Goal: Task Accomplishment & Management: Manage account settings

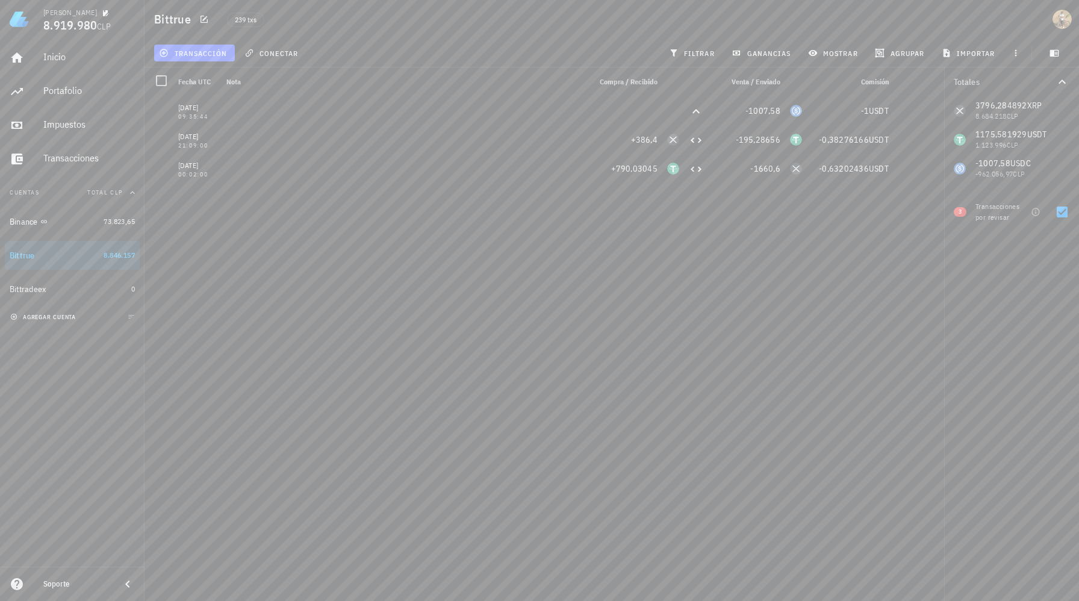
click at [49, 317] on span "agregar cuenta" at bounding box center [44, 317] width 63 height 8
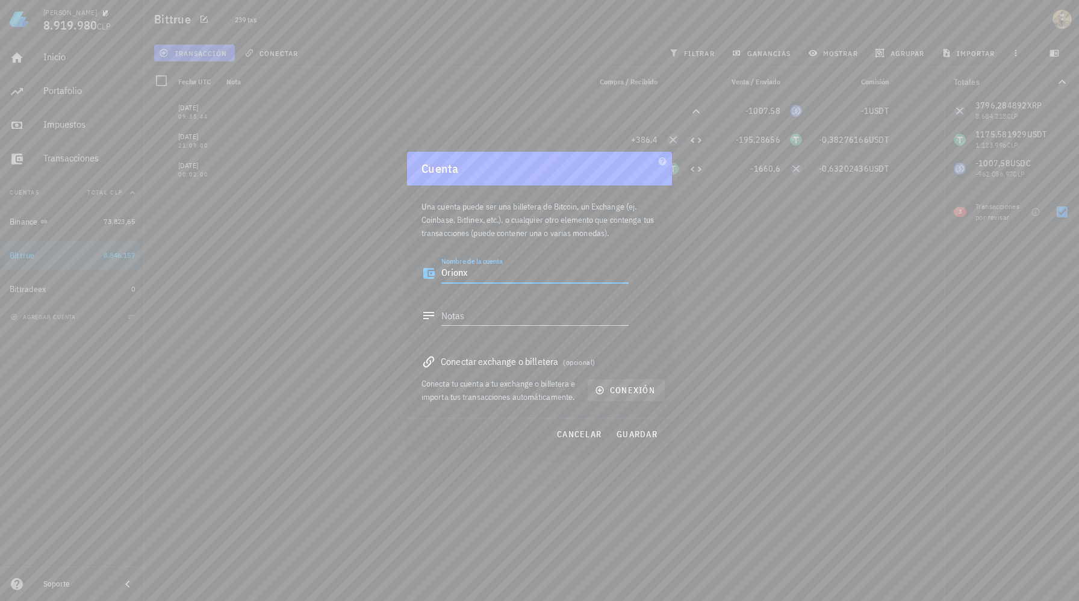
type textarea "Orionx"
click at [631, 388] on span "conexión" at bounding box center [626, 390] width 58 height 11
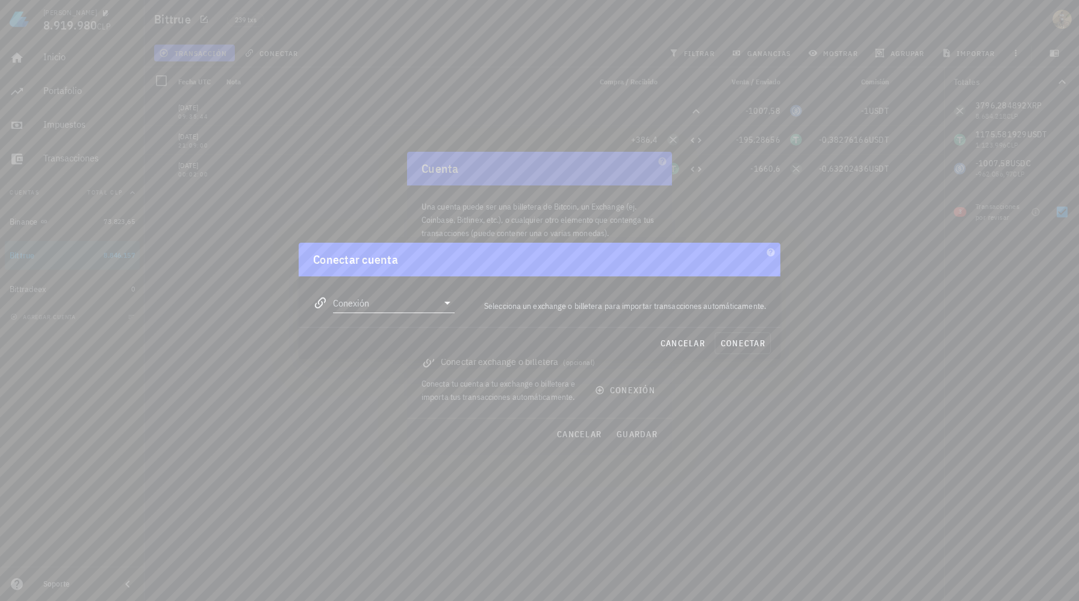
click at [385, 311] on input "Conexión" at bounding box center [385, 302] width 105 height 19
click at [418, 389] on div "Orionx" at bounding box center [432, 387] width 131 height 11
type input "Orionx"
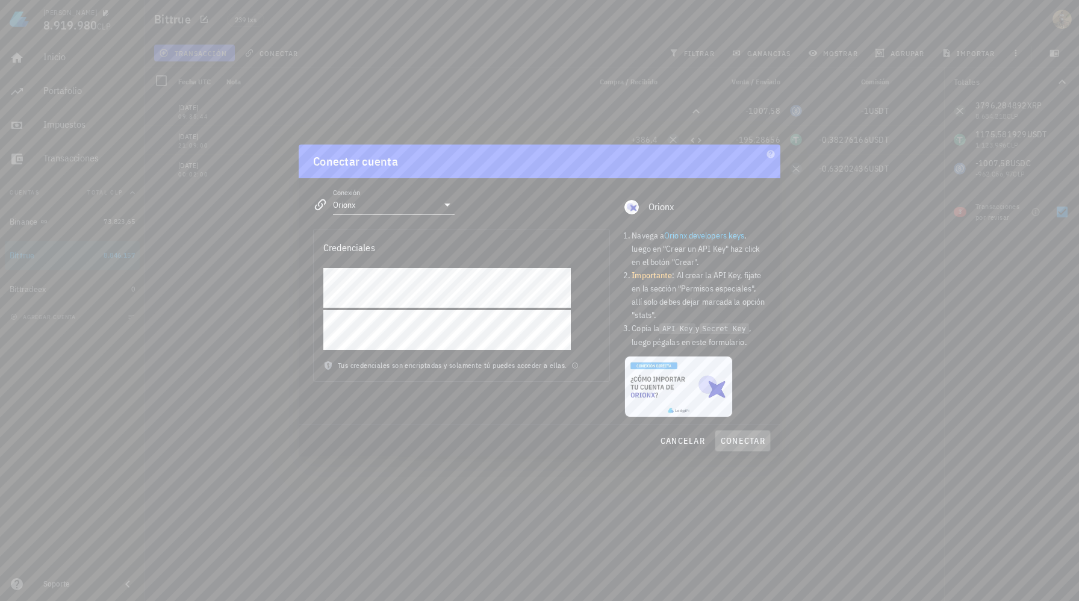
click at [751, 442] on span "conectar" at bounding box center [742, 440] width 45 height 11
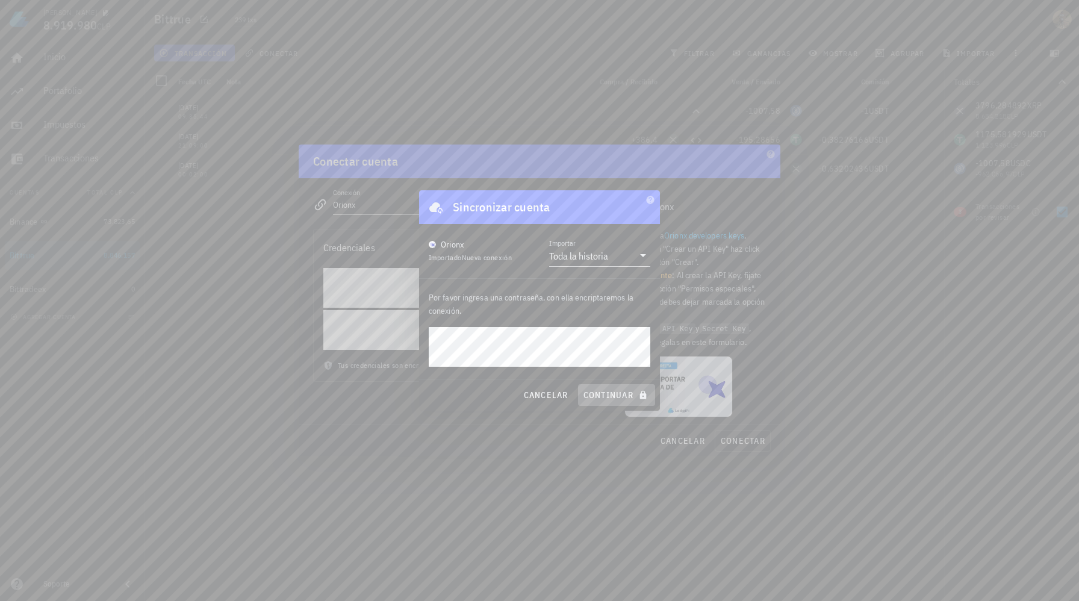
click at [619, 393] on span "continuar" at bounding box center [616, 395] width 67 height 11
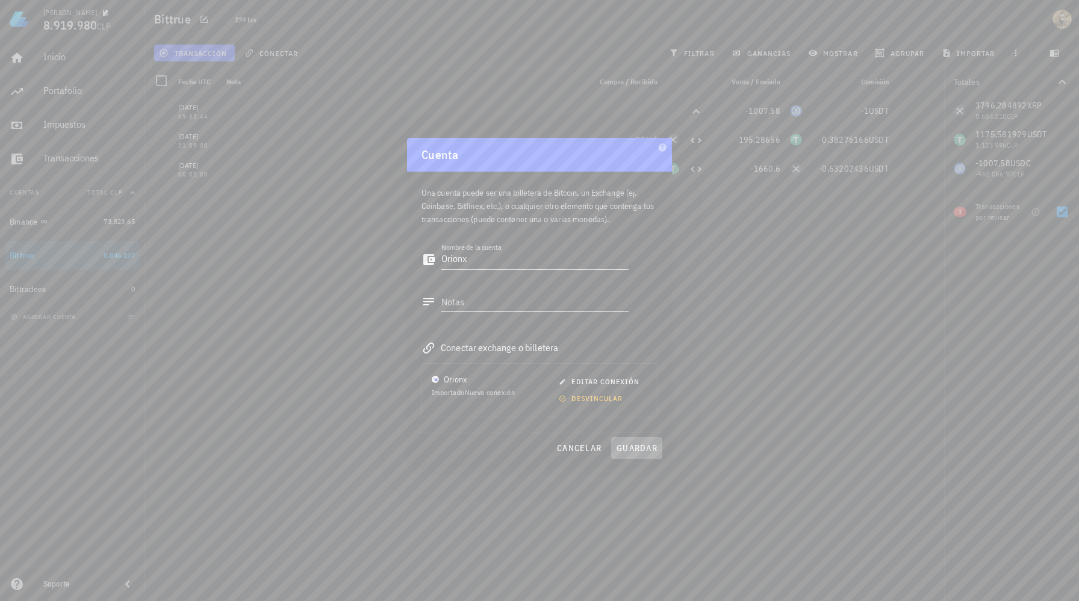
click at [648, 444] on span "guardar" at bounding box center [637, 448] width 42 height 11
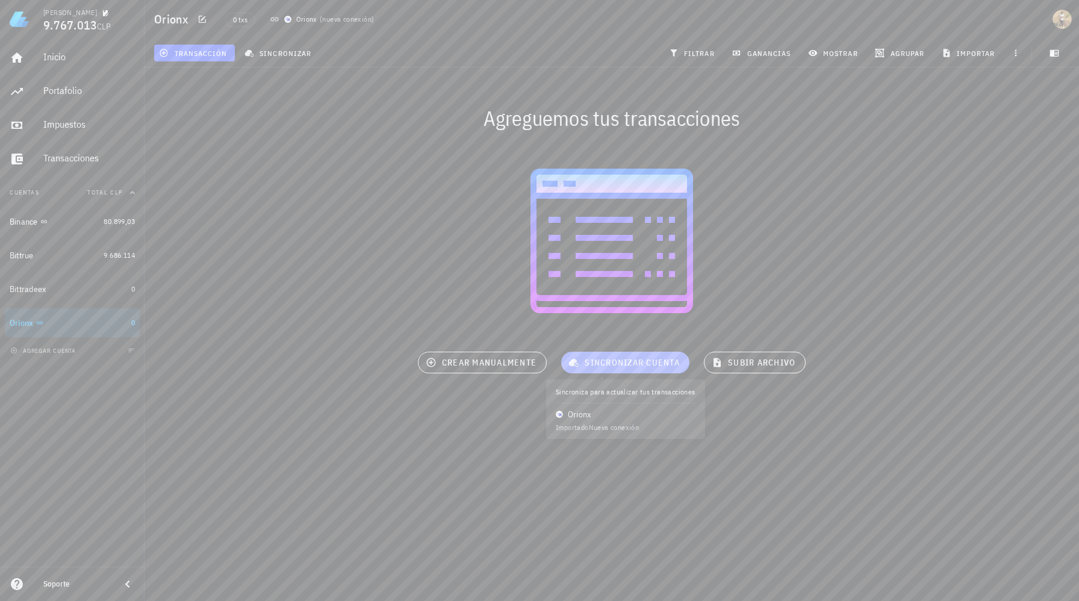
click at [651, 363] on span "sincronizar cuenta" at bounding box center [625, 362] width 109 height 11
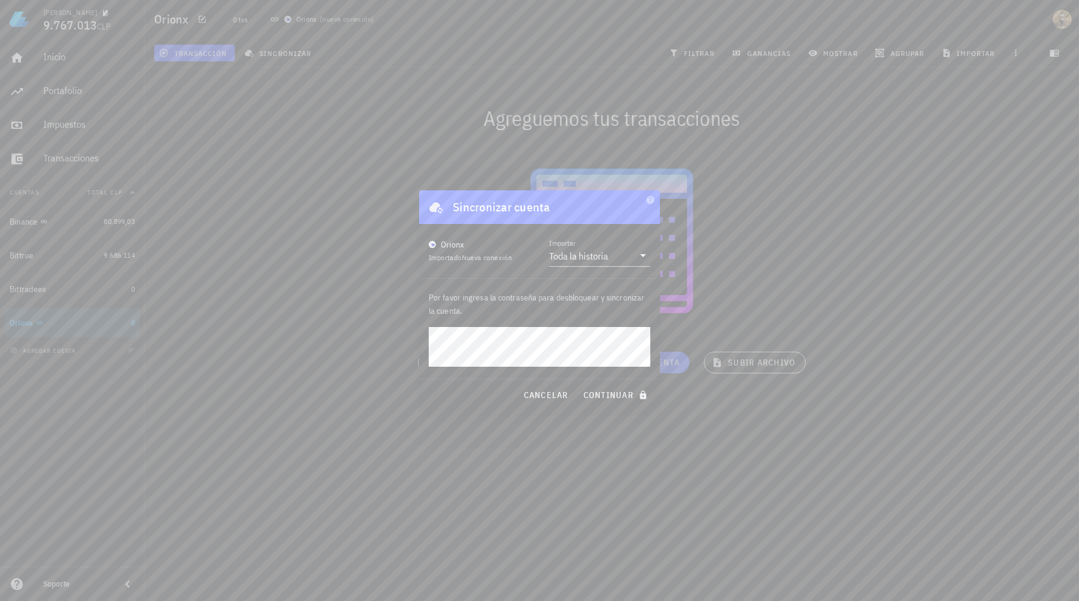
click at [578, 384] on button "continuar" at bounding box center [616, 395] width 77 height 22
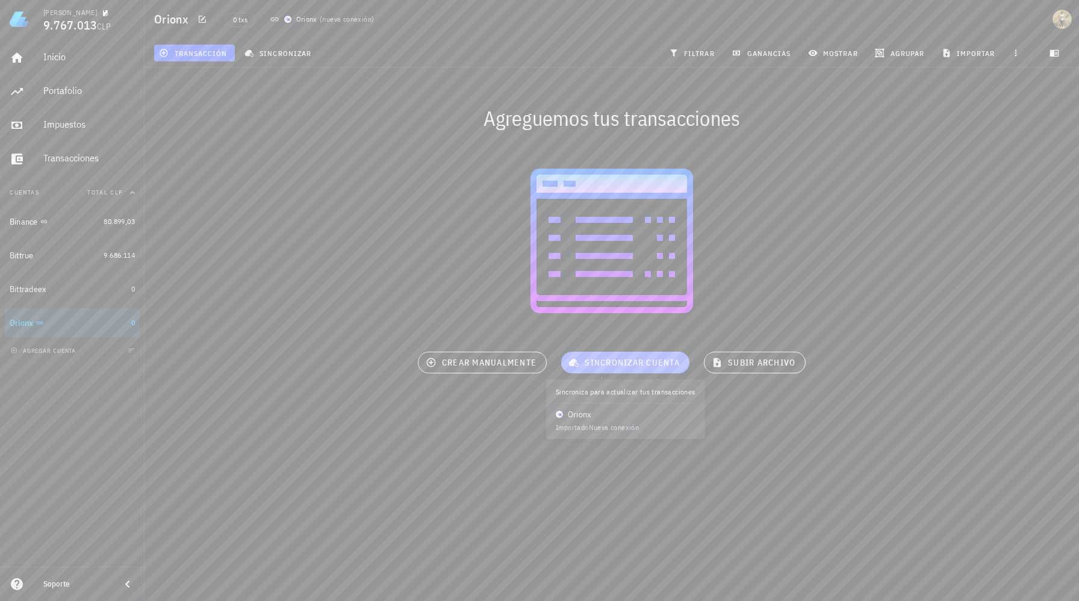
click at [624, 362] on span "sincronizar cuenta" at bounding box center [625, 362] width 109 height 11
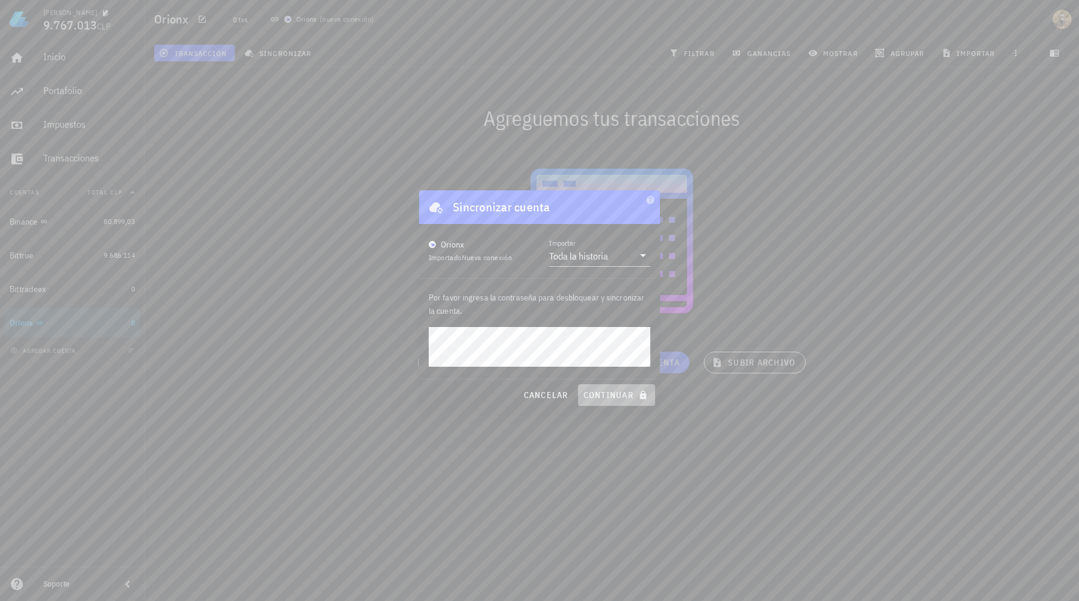
click at [612, 400] on span "continuar" at bounding box center [616, 395] width 67 height 11
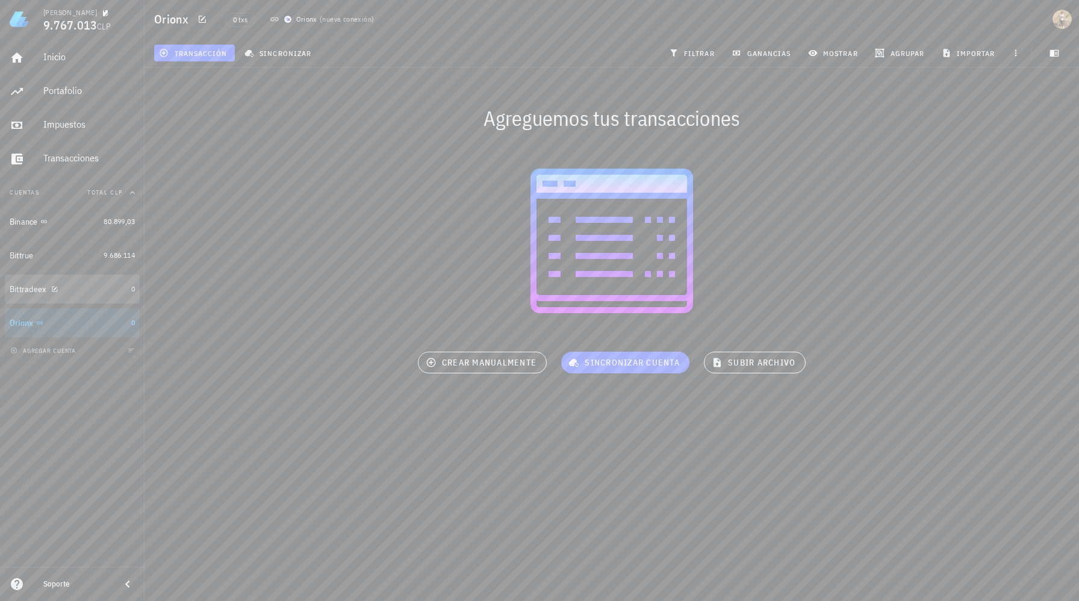
click at [82, 294] on div "Bittradeex" at bounding box center [68, 289] width 117 height 26
click at [69, 326] on div "Orionx" at bounding box center [68, 322] width 117 height 11
click at [85, 292] on div "Bittradeex" at bounding box center [68, 289] width 117 height 11
click at [101, 251] on link "Bittrue 9.686.114" at bounding box center [72, 255] width 135 height 29
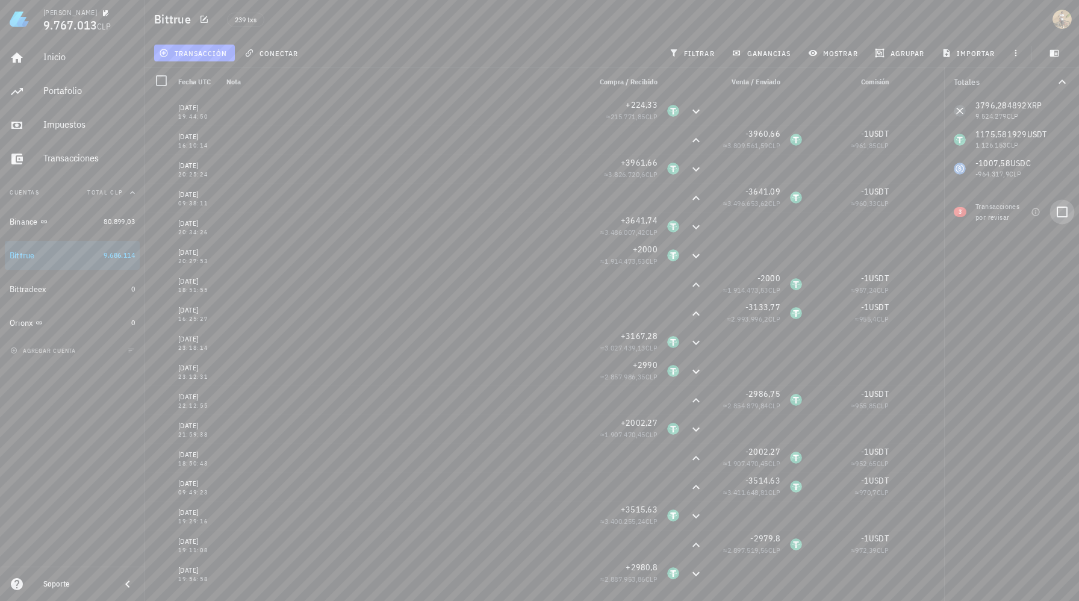
click at [1066, 214] on div at bounding box center [1062, 212] width 20 height 20
checkbox input "true"
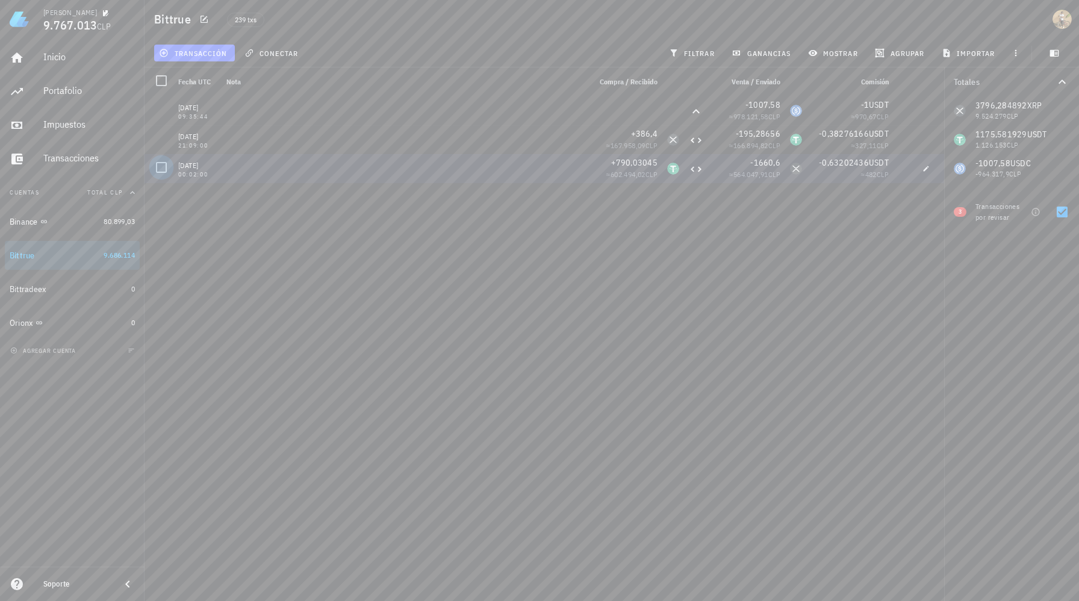
click at [160, 172] on div at bounding box center [161, 167] width 20 height 20
